Goal: Obtain resource: Obtain resource

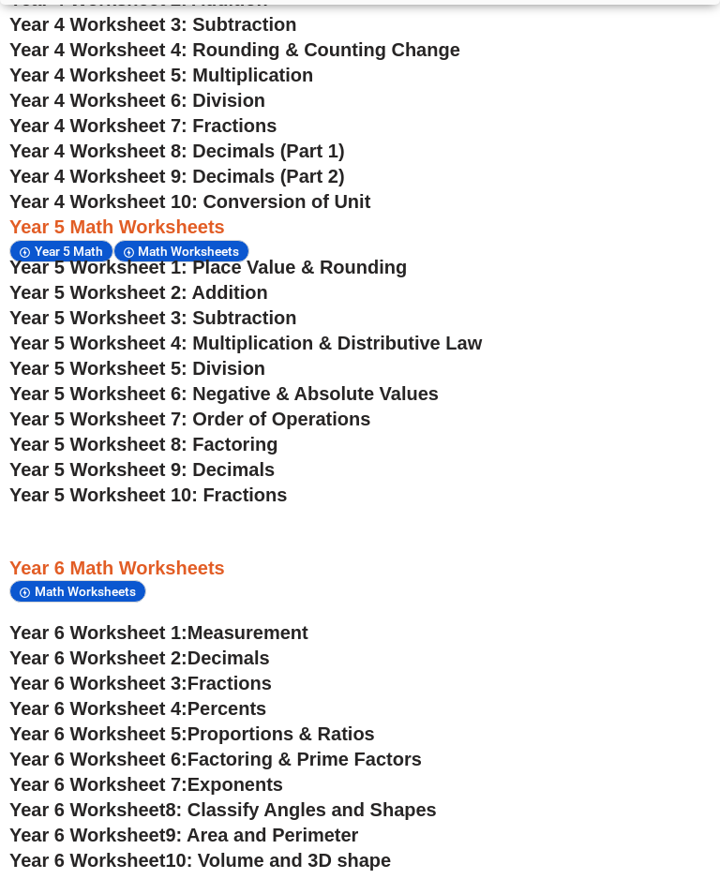
scroll to position [3145, 0]
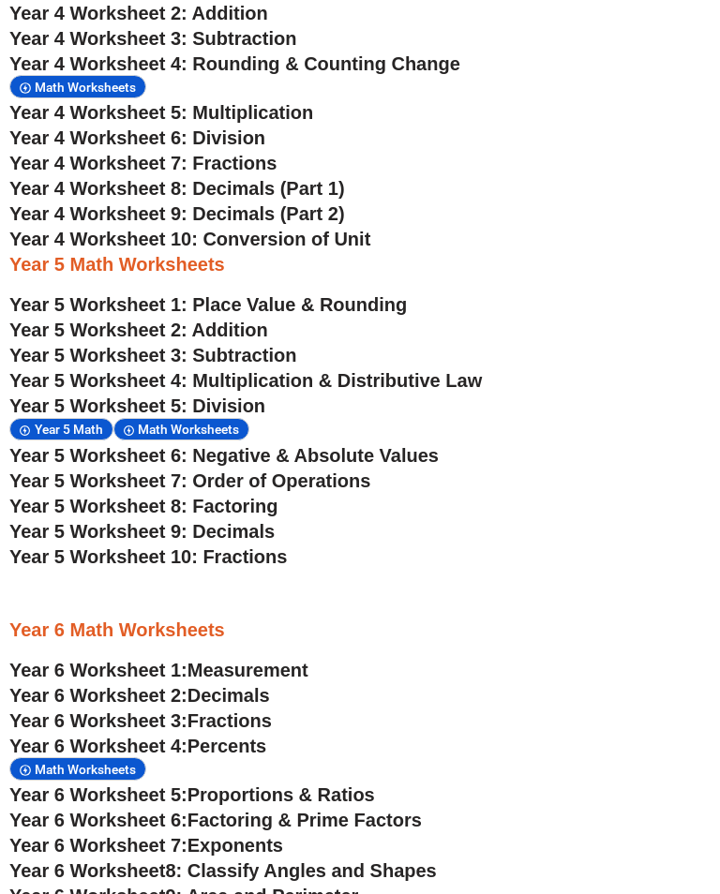
scroll to position [2796, 0]
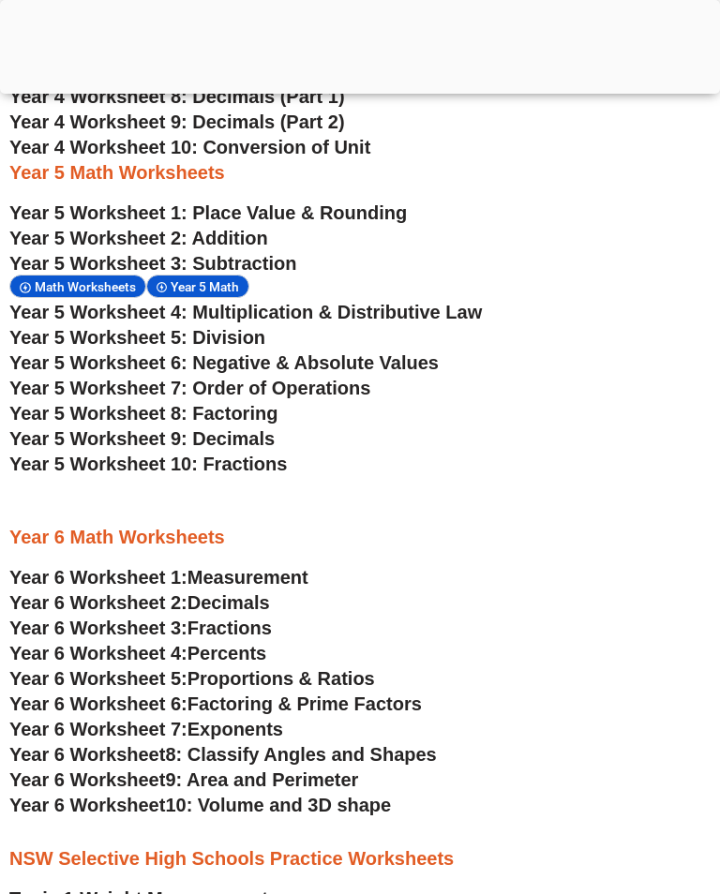
click at [248, 413] on span "Year 5 Worksheet 8: Factoring" at bounding box center [143, 413] width 268 height 21
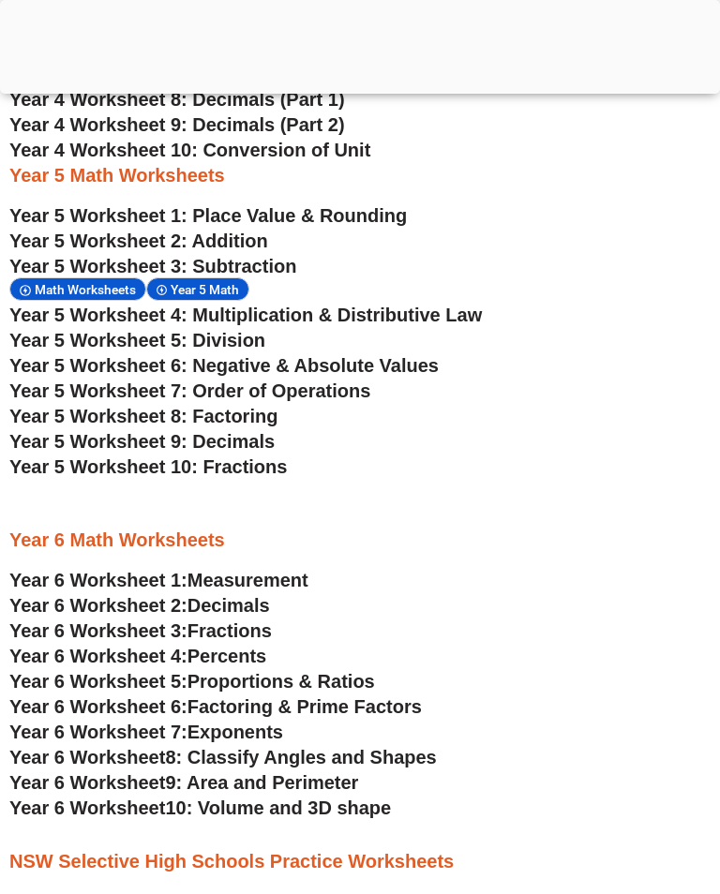
scroll to position [2796, 0]
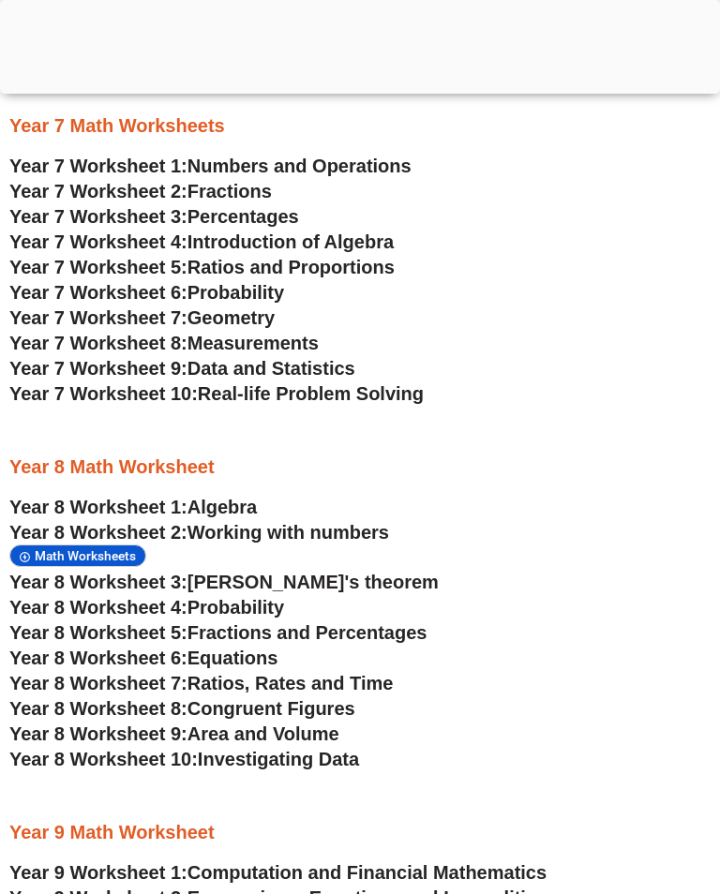
click at [363, 89] on div at bounding box center [360, 89] width 720 height 0
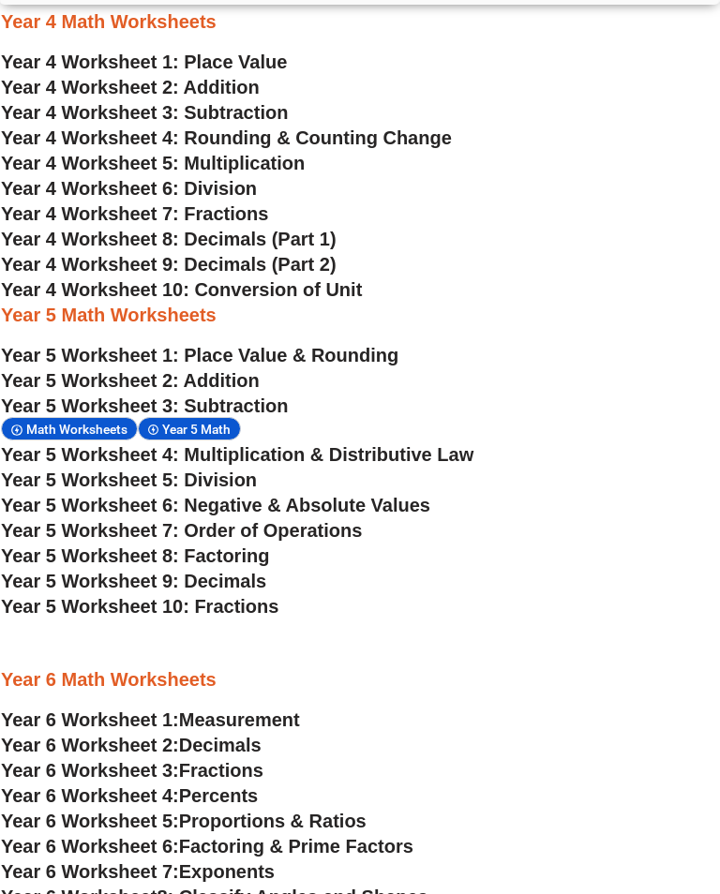
scroll to position [2681, 8]
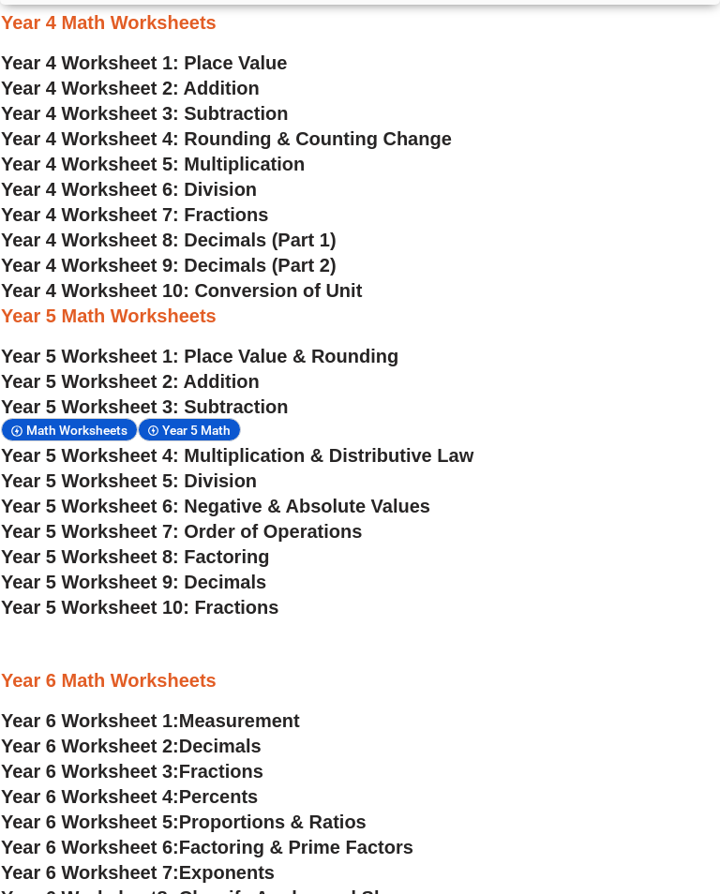
click at [254, 590] on span "Year 5 Worksheet 9: Decimals" at bounding box center [133, 582] width 265 height 21
